Goal: Task Accomplishment & Management: Use online tool/utility

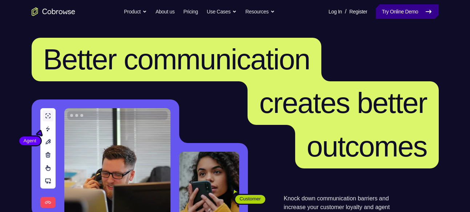
click at [394, 15] on link "Try Online Demo" at bounding box center [406, 11] width 62 height 15
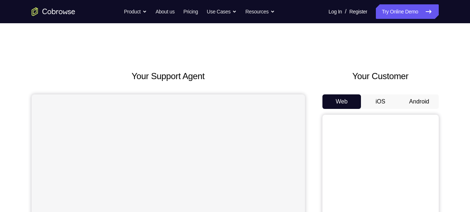
click at [421, 105] on button "Android" at bounding box center [418, 101] width 39 height 15
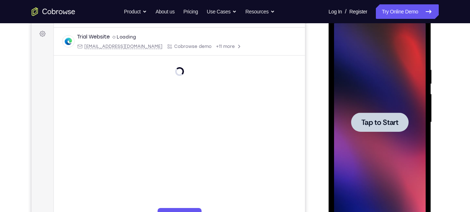
click at [393, 126] on span "Tap to Start" at bounding box center [379, 122] width 37 height 7
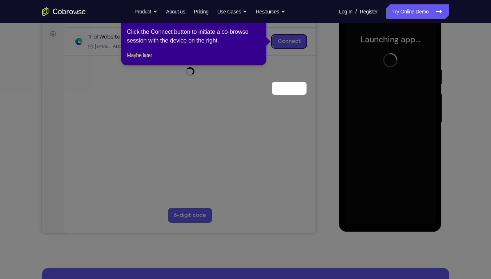
scroll to position [50, 0]
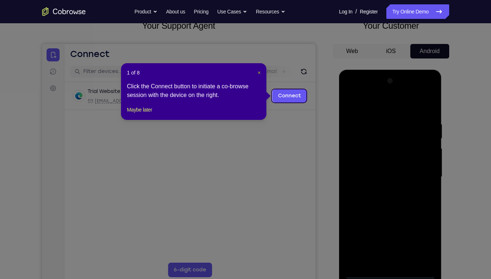
click at [260, 75] on span "×" at bounding box center [258, 73] width 3 height 6
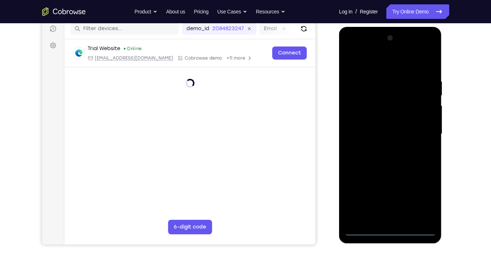
scroll to position [94, 0]
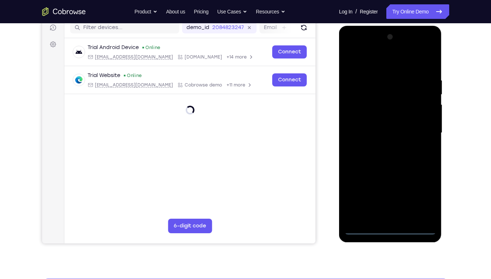
drag, startPoint x: 593, startPoint y: 86, endPoint x: 389, endPoint y: 228, distance: 248.6
click at [389, 212] on div at bounding box center [390, 132] width 92 height 203
click at [423, 199] on div at bounding box center [390, 132] width 92 height 203
click at [370, 65] on div at bounding box center [390, 132] width 92 height 203
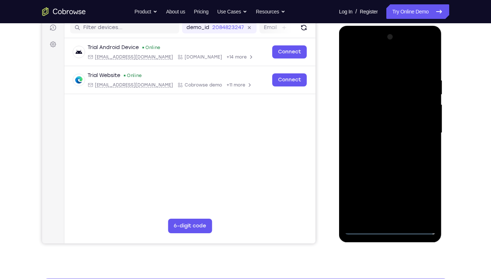
click at [421, 130] on div at bounding box center [390, 132] width 92 height 203
click at [383, 145] on div at bounding box center [390, 132] width 92 height 203
click at [375, 127] on div at bounding box center [390, 132] width 92 height 203
click at [390, 116] on div at bounding box center [390, 132] width 92 height 203
click at [391, 130] on div at bounding box center [390, 132] width 92 height 203
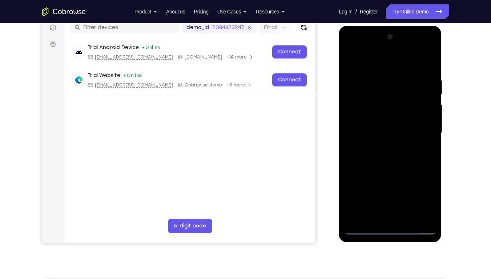
click at [395, 167] on div at bounding box center [390, 132] width 92 height 203
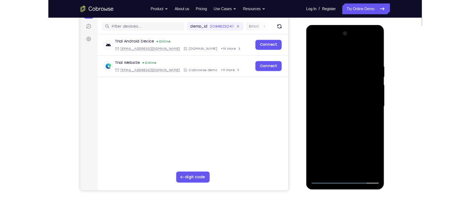
scroll to position [87, 0]
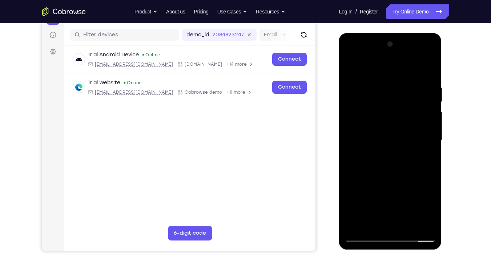
drag, startPoint x: 384, startPoint y: 147, endPoint x: 391, endPoint y: 108, distance: 39.8
click at [391, 108] on div at bounding box center [390, 139] width 92 height 203
click at [350, 192] on div at bounding box center [390, 139] width 92 height 203
drag, startPoint x: 376, startPoint y: 137, endPoint x: 371, endPoint y: 179, distance: 42.4
click at [371, 179] on div at bounding box center [390, 139] width 92 height 203
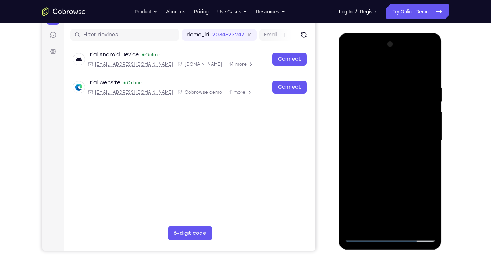
click at [409, 212] on div at bounding box center [390, 139] width 92 height 203
click at [394, 181] on div at bounding box center [390, 139] width 92 height 203
click at [397, 117] on div at bounding box center [390, 139] width 92 height 203
click at [379, 133] on div at bounding box center [390, 139] width 92 height 203
click at [390, 162] on div at bounding box center [390, 139] width 92 height 203
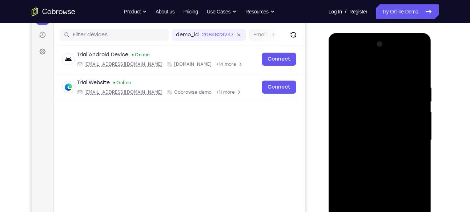
click at [338, 51] on div at bounding box center [380, 139] width 92 height 203
click at [411, 55] on div at bounding box center [380, 139] width 92 height 203
click at [371, 68] on div at bounding box center [380, 139] width 92 height 203
click at [370, 120] on div at bounding box center [380, 139] width 92 height 203
click at [366, 141] on div at bounding box center [380, 139] width 92 height 203
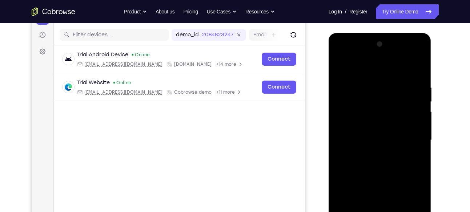
click at [372, 127] on div at bounding box center [380, 139] width 92 height 203
click at [384, 144] on div at bounding box center [380, 139] width 92 height 203
click at [390, 165] on div at bounding box center [380, 139] width 92 height 203
click at [389, 169] on div at bounding box center [380, 139] width 92 height 203
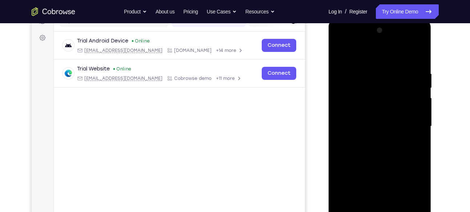
scroll to position [100, 0]
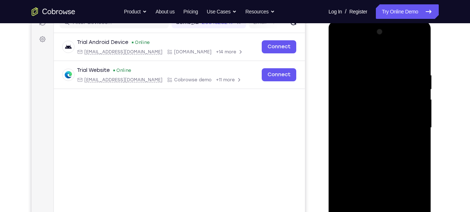
drag, startPoint x: 386, startPoint y: 150, endPoint x: 389, endPoint y: 134, distance: 15.8
click at [389, 134] on div at bounding box center [380, 127] width 92 height 203
click at [383, 158] on div at bounding box center [380, 127] width 92 height 203
click at [409, 110] on div at bounding box center [380, 127] width 92 height 203
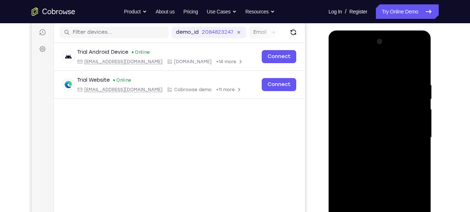
scroll to position [89, 0]
drag, startPoint x: 402, startPoint y: 131, endPoint x: 409, endPoint y: 64, distance: 67.1
click at [409, 64] on div at bounding box center [380, 137] width 92 height 203
drag, startPoint x: 389, startPoint y: 105, endPoint x: 387, endPoint y: 42, distance: 62.9
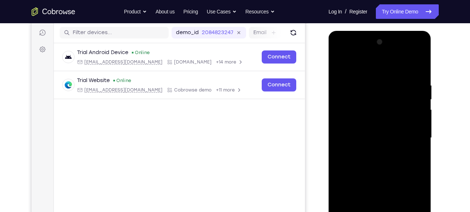
click at [387, 42] on div at bounding box center [380, 137] width 92 height 203
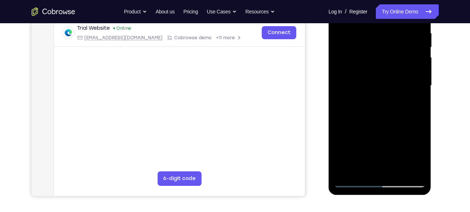
scroll to position [142, 0]
click at [386, 169] on div at bounding box center [380, 85] width 92 height 203
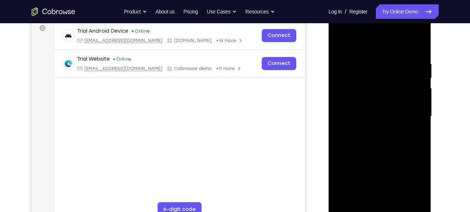
scroll to position [110, 0]
click at [391, 200] on div at bounding box center [380, 116] width 92 height 203
click at [363, 103] on div at bounding box center [380, 116] width 92 height 203
drag, startPoint x: 363, startPoint y: 103, endPoint x: 381, endPoint y: 103, distance: 18.5
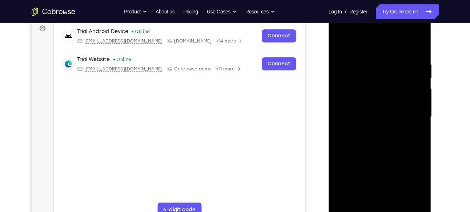
click at [381, 103] on div at bounding box center [380, 116] width 92 height 203
click at [374, 132] on div at bounding box center [380, 116] width 92 height 203
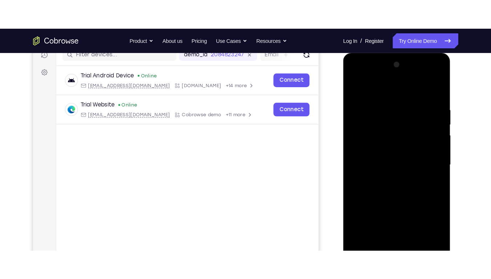
scroll to position [101, 0]
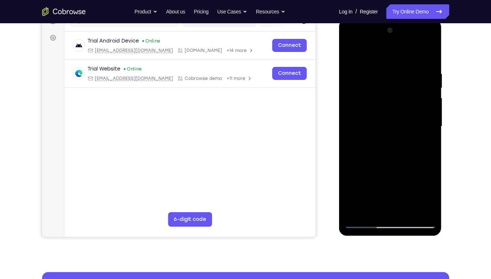
drag, startPoint x: 390, startPoint y: 144, endPoint x: 408, endPoint y: 145, distance: 18.2
click at [408, 145] on div at bounding box center [390, 126] width 92 height 203
click at [398, 114] on div at bounding box center [390, 126] width 92 height 203
click at [349, 60] on div at bounding box center [390, 126] width 92 height 203
click at [365, 61] on div at bounding box center [390, 126] width 92 height 203
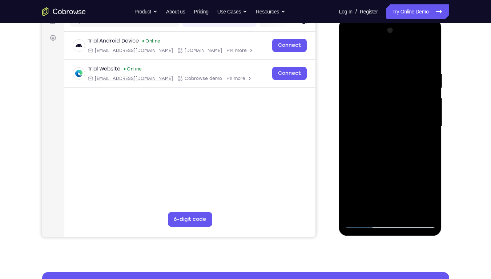
click at [397, 51] on div at bounding box center [390, 126] width 92 height 203
click at [397, 133] on div at bounding box center [390, 126] width 92 height 203
click at [429, 54] on div at bounding box center [390, 126] width 92 height 203
drag, startPoint x: 408, startPoint y: 167, endPoint x: 421, endPoint y: 163, distance: 13.0
click at [421, 163] on div at bounding box center [390, 126] width 92 height 203
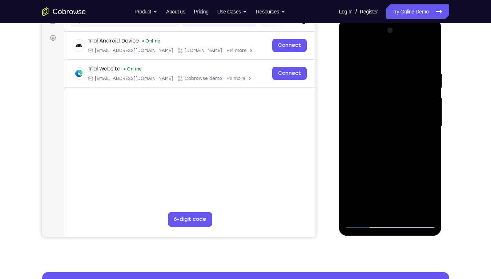
drag, startPoint x: 414, startPoint y: 180, endPoint x: 421, endPoint y: 111, distance: 69.7
click at [421, 111] on div at bounding box center [390, 126] width 92 height 203
click at [417, 145] on div at bounding box center [390, 126] width 92 height 203
click at [429, 54] on div at bounding box center [390, 126] width 92 height 203
drag, startPoint x: 404, startPoint y: 161, endPoint x: 412, endPoint y: 71, distance: 90.4
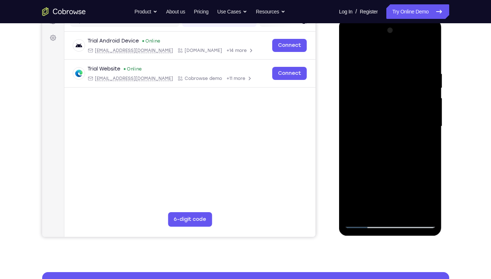
click at [412, 71] on div at bounding box center [390, 126] width 92 height 203
drag, startPoint x: 410, startPoint y: 172, endPoint x: 421, endPoint y: 86, distance: 87.2
click at [421, 86] on div at bounding box center [390, 126] width 92 height 203
drag, startPoint x: 426, startPoint y: 60, endPoint x: 431, endPoint y: 201, distance: 141.7
click at [431, 201] on div at bounding box center [390, 126] width 92 height 203
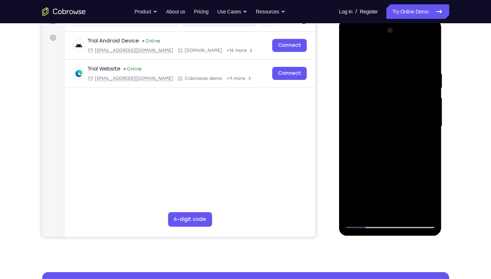
click at [427, 51] on div at bounding box center [390, 126] width 92 height 203
drag, startPoint x: 408, startPoint y: 146, endPoint x: 425, endPoint y: 43, distance: 103.9
click at [425, 43] on div at bounding box center [390, 126] width 92 height 203
drag, startPoint x: 403, startPoint y: 176, endPoint x: 427, endPoint y: 70, distance: 109.1
click at [427, 70] on div at bounding box center [390, 126] width 92 height 203
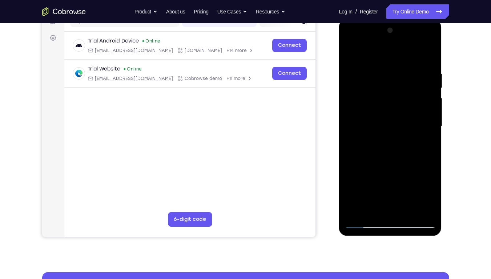
drag, startPoint x: 398, startPoint y: 173, endPoint x: 425, endPoint y: 58, distance: 117.6
click at [425, 58] on div at bounding box center [390, 126] width 92 height 203
drag, startPoint x: 413, startPoint y: 147, endPoint x: 427, endPoint y: 50, distance: 98.8
click at [427, 50] on div at bounding box center [390, 126] width 92 height 203
drag, startPoint x: 419, startPoint y: 147, endPoint x: 444, endPoint y: 34, distance: 116.0
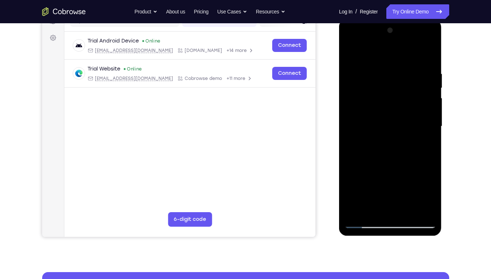
click at [442, 34] on html "Online web based iOS Simulators and Android Emulators. Run iPhone, iPad, Mobile…" at bounding box center [390, 128] width 103 height 218
drag, startPoint x: 418, startPoint y: 110, endPoint x: 762, endPoint y: 298, distance: 392.1
click at [423, 212] on html "Online web based iOS Simulators and Android Emulators. Run iPhone, iPad, Mobile…" at bounding box center [390, 128] width 103 height 218
drag, startPoint x: 425, startPoint y: 101, endPoint x: 448, endPoint y: 0, distance: 104.1
click at [442, 19] on html "Online web based iOS Simulators and Android Emulators. Run iPhone, iPad, Mobile…" at bounding box center [390, 128] width 103 height 218
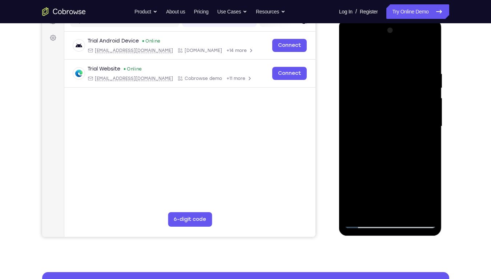
click at [386, 212] on div at bounding box center [390, 126] width 92 height 203
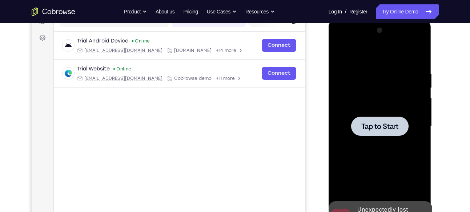
click at [374, 123] on span "Tap to Start" at bounding box center [379, 126] width 37 height 7
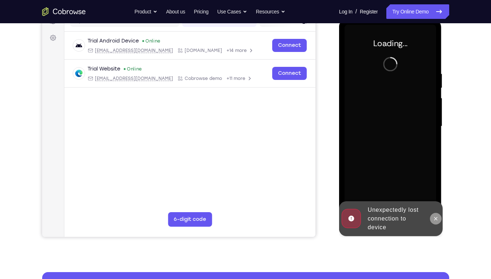
click at [437, 212] on icon at bounding box center [436, 219] width 6 height 6
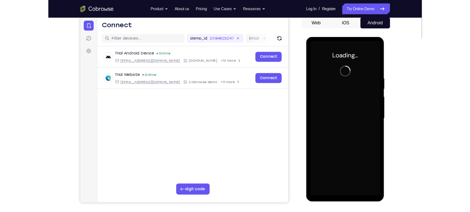
scroll to position [71, 0]
